Goal: Connect with others: Connect with other users

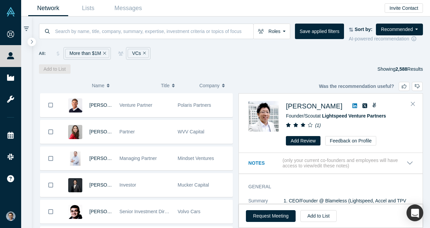
scroll to position [717, 0]
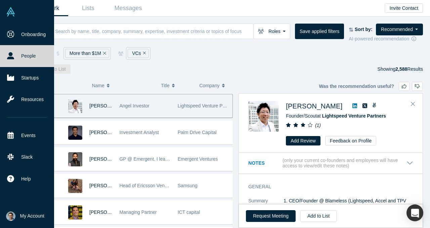
click at [29, 56] on link "People" at bounding box center [27, 56] width 54 height 22
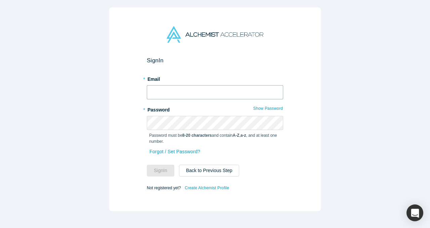
click at [195, 86] on input "text" at bounding box center [215, 92] width 137 height 14
click at [195, 90] on input "text" at bounding box center [215, 92] width 137 height 14
click at [0, 227] on com-1password-button at bounding box center [0, 228] width 0 height 0
type input "[EMAIL_ADDRESS]"
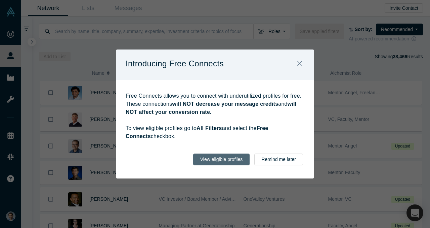
click at [235, 157] on button "View eligible profiles" at bounding box center [221, 159] width 57 height 12
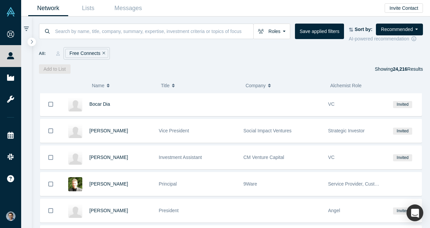
scroll to position [351, 0]
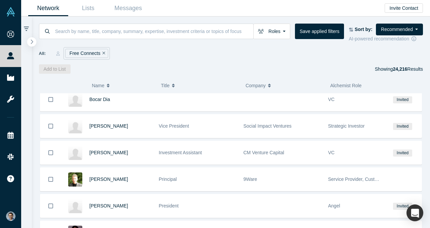
click at [32, 41] on icon "button" at bounding box center [31, 41] width 3 height 5
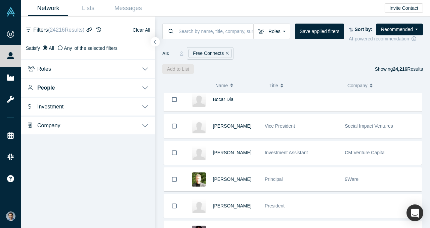
click at [155, 41] on icon "button" at bounding box center [155, 41] width 3 height 5
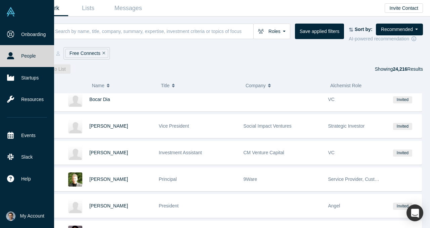
click at [22, 56] on link "People" at bounding box center [27, 56] width 54 height 22
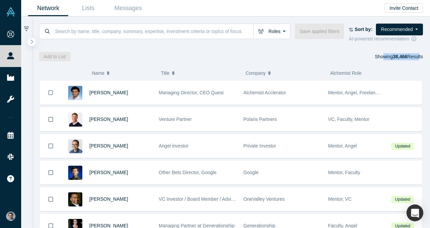
drag, startPoint x: 417, startPoint y: 55, endPoint x: 381, endPoint y: 57, distance: 36.7
click at [381, 57] on div "Showing 38,466 Results" at bounding box center [399, 56] width 48 height 9
click at [33, 42] on icon "button" at bounding box center [31, 41] width 3 height 5
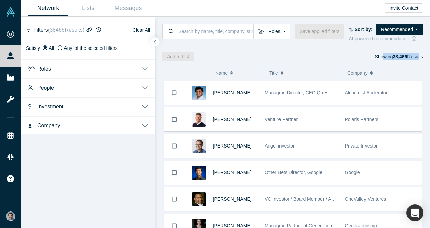
click at [55, 63] on button "Roles" at bounding box center [88, 68] width 134 height 19
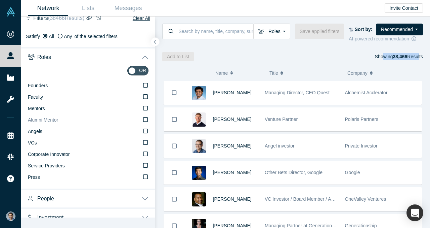
scroll to position [14, 0]
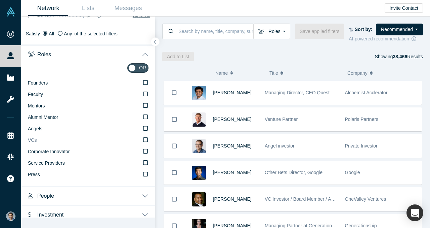
click at [39, 140] on label "VCs" at bounding box center [88, 139] width 121 height 11
click at [0, 0] on input "VCs" at bounding box center [0, 0] width 0 height 0
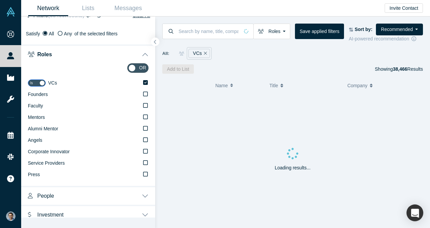
click at [76, 56] on button "Roles" at bounding box center [88, 53] width 134 height 19
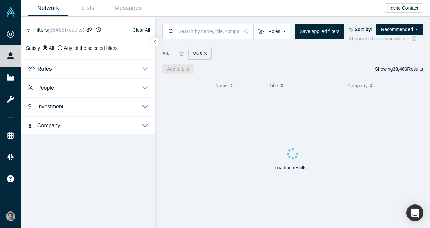
scroll to position [0, 0]
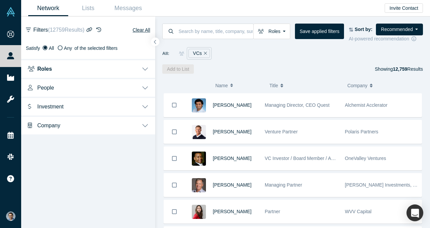
click at [66, 109] on button "Investment" at bounding box center [88, 105] width 134 height 19
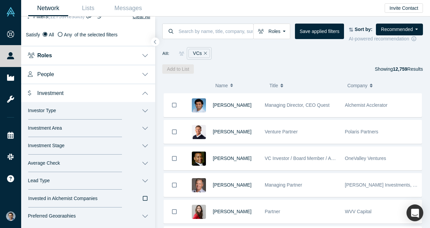
scroll to position [14, 0]
click at [44, 174] on button "Lead Type" at bounding box center [88, 179] width 134 height 17
click at [47, 163] on span "Average Check" at bounding box center [44, 163] width 32 height 6
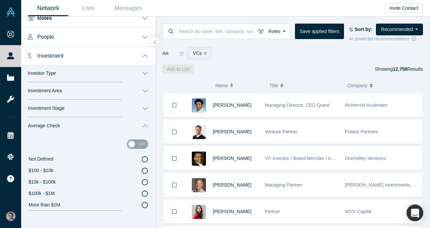
scroll to position [61, 0]
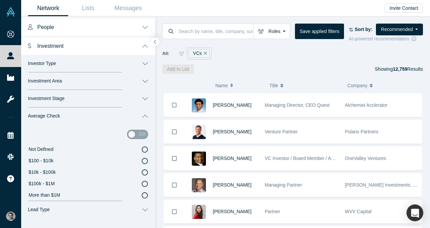
click at [49, 195] on span "More than $1M" at bounding box center [45, 194] width 32 height 5
click at [0, 0] on input "More than $1M" at bounding box center [0, 0] width 0 height 0
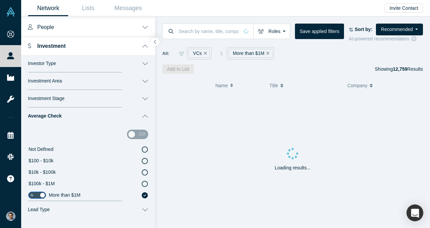
click at [113, 43] on button "Investment" at bounding box center [88, 45] width 134 height 19
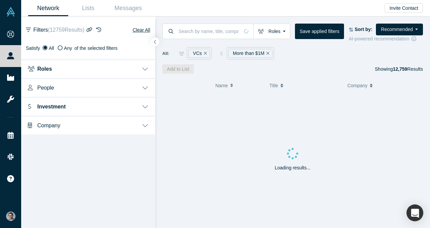
scroll to position [0, 0]
click at [157, 44] on icon "button" at bounding box center [155, 41] width 3 height 5
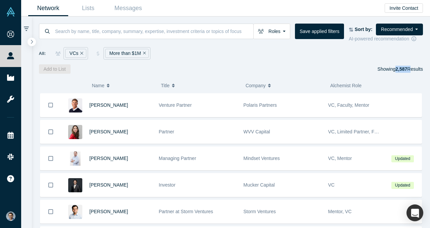
drag, startPoint x: 394, startPoint y: 69, endPoint x: 408, endPoint y: 69, distance: 14.5
click at [408, 69] on div "Showing 2,587 Results" at bounding box center [400, 68] width 45 height 9
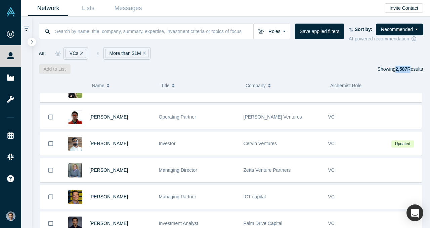
scroll to position [572, 0]
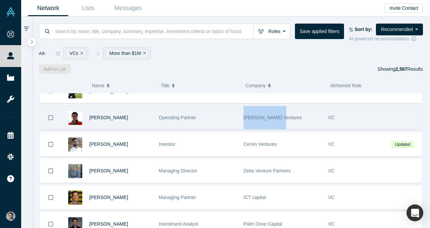
drag, startPoint x: 280, startPoint y: 116, endPoint x: 243, endPoint y: 116, distance: 36.7
click at [244, 116] on div "[PERSON_NAME] Ventures" at bounding box center [283, 117] width 78 height 23
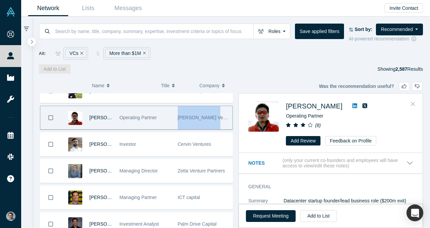
click at [412, 102] on icon "Close" at bounding box center [413, 104] width 4 height 6
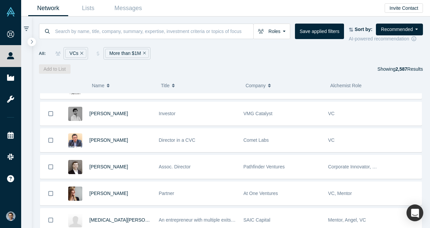
scroll to position [939, 0]
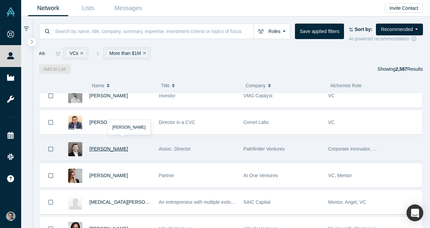
click at [109, 150] on span "[PERSON_NAME]" at bounding box center [108, 148] width 39 height 5
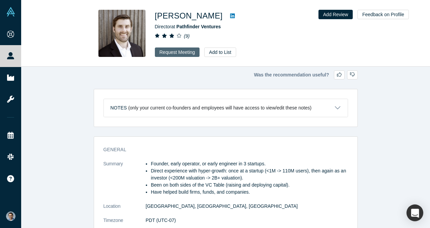
click at [171, 53] on button "Request Meeting" at bounding box center [177, 51] width 45 height 9
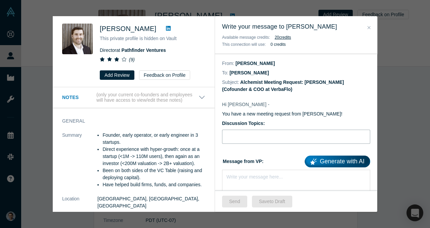
click at [265, 138] on input "Discussion Topics:" at bounding box center [296, 136] width 148 height 14
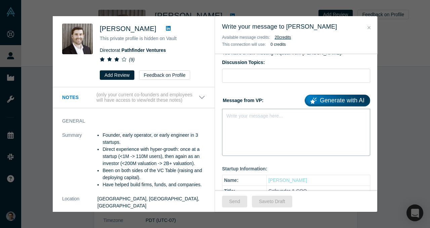
click at [273, 132] on div "Write your message here..." at bounding box center [296, 132] width 148 height 47
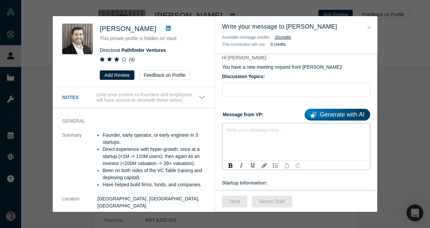
scroll to position [47, 0]
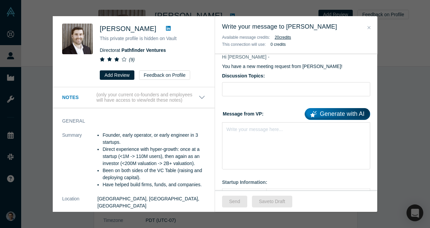
click at [370, 27] on icon "Close" at bounding box center [369, 27] width 3 height 5
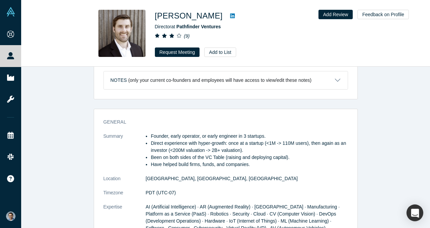
scroll to position [28, 0]
